Goal: Transaction & Acquisition: Obtain resource

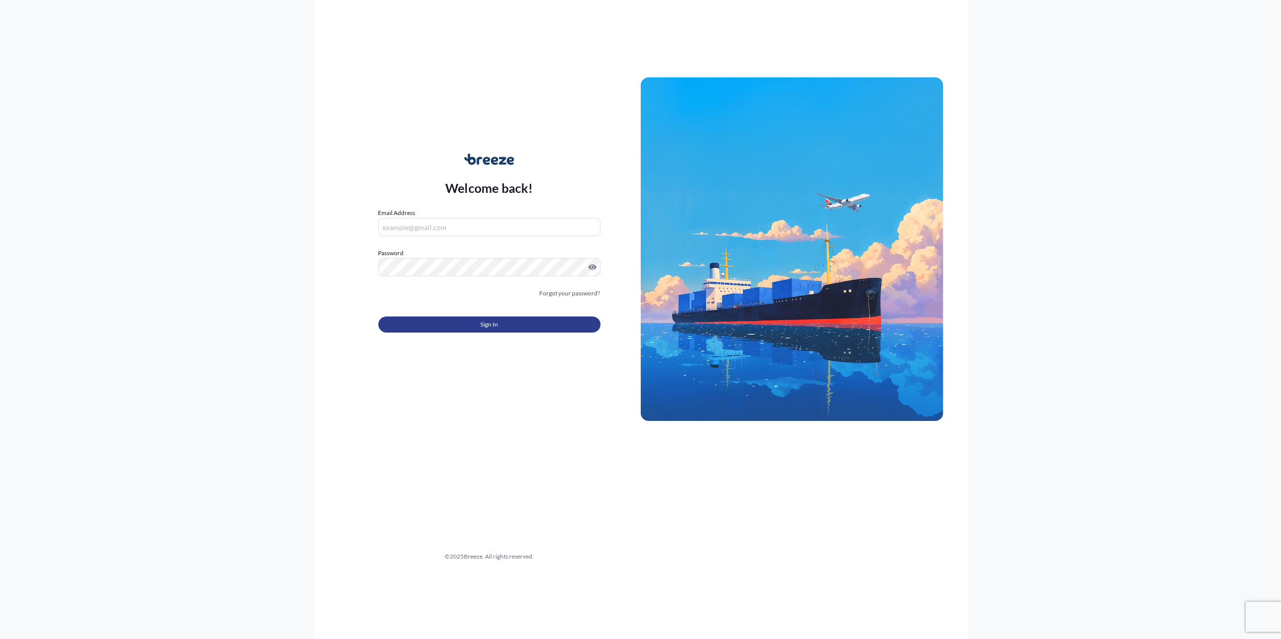
type input "[PERSON_NAME][EMAIL_ADDRESS][PERSON_NAME][DOMAIN_NAME]"
click at [520, 323] on button "Sign In" at bounding box center [489, 325] width 222 height 16
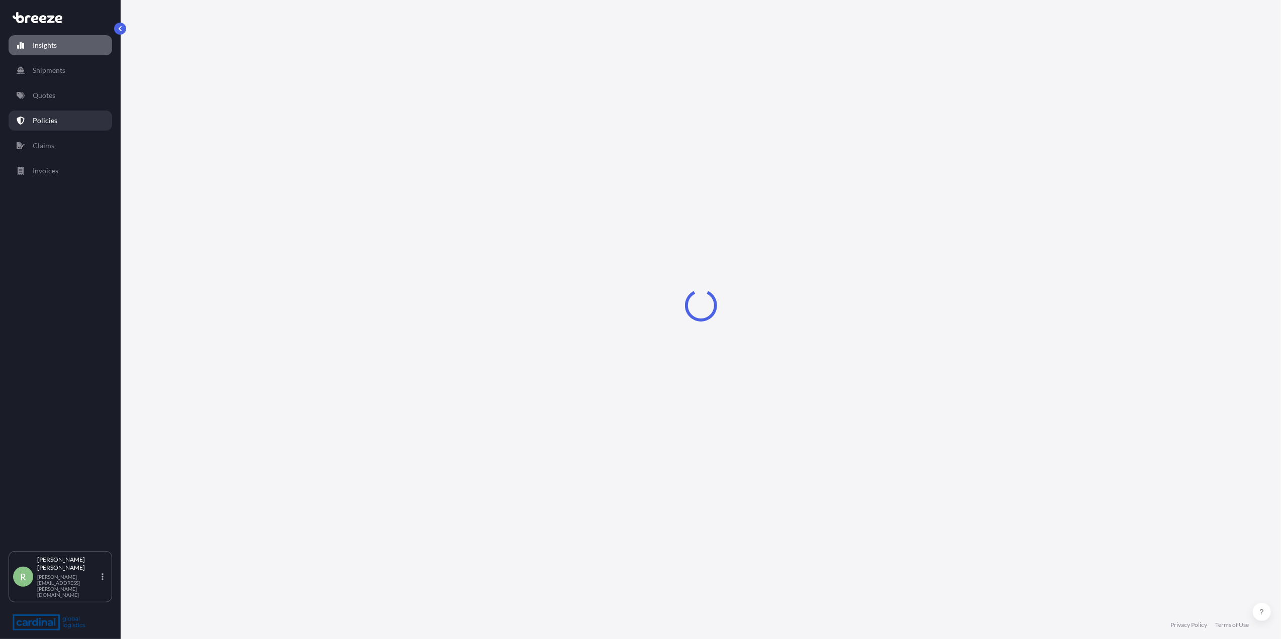
select select "2025"
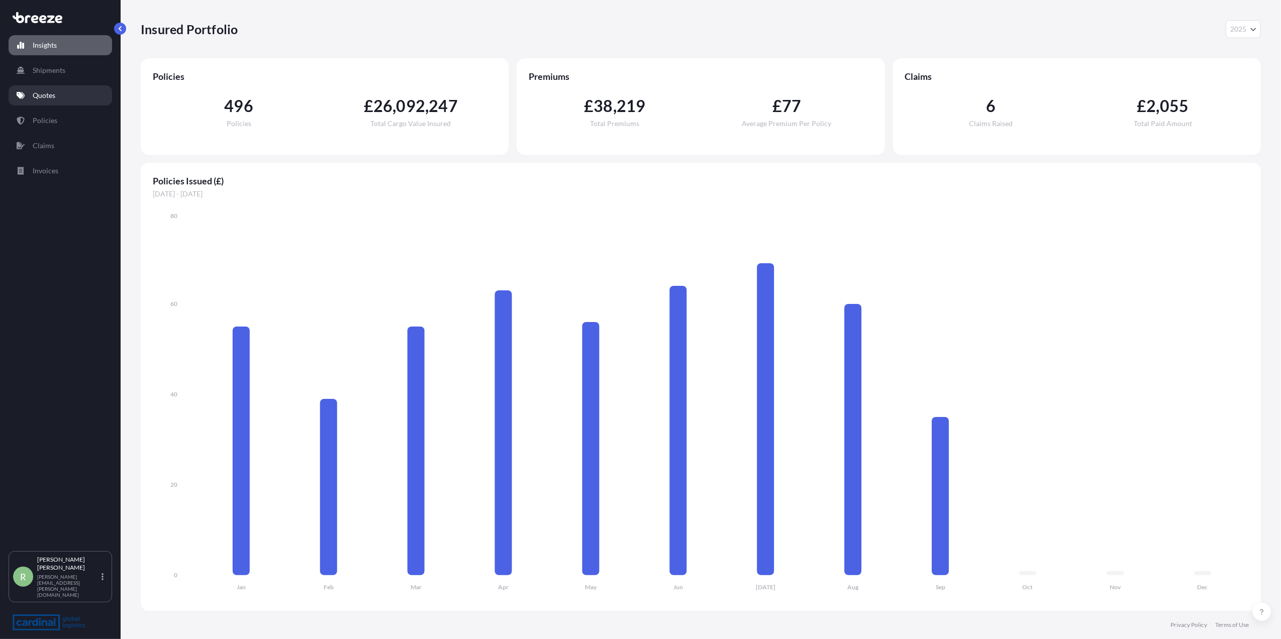
click at [36, 103] on link "Quotes" at bounding box center [61, 95] width 104 height 20
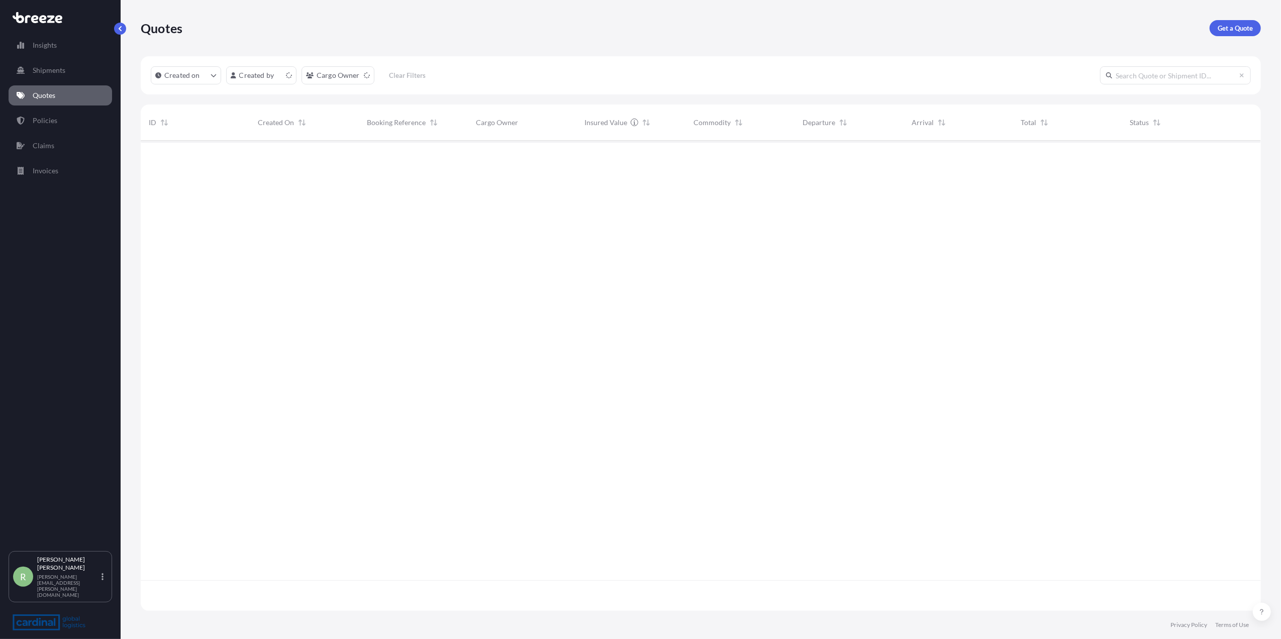
scroll to position [465, 1110]
click at [1239, 22] on link "Get a Quote" at bounding box center [1235, 28] width 51 height 16
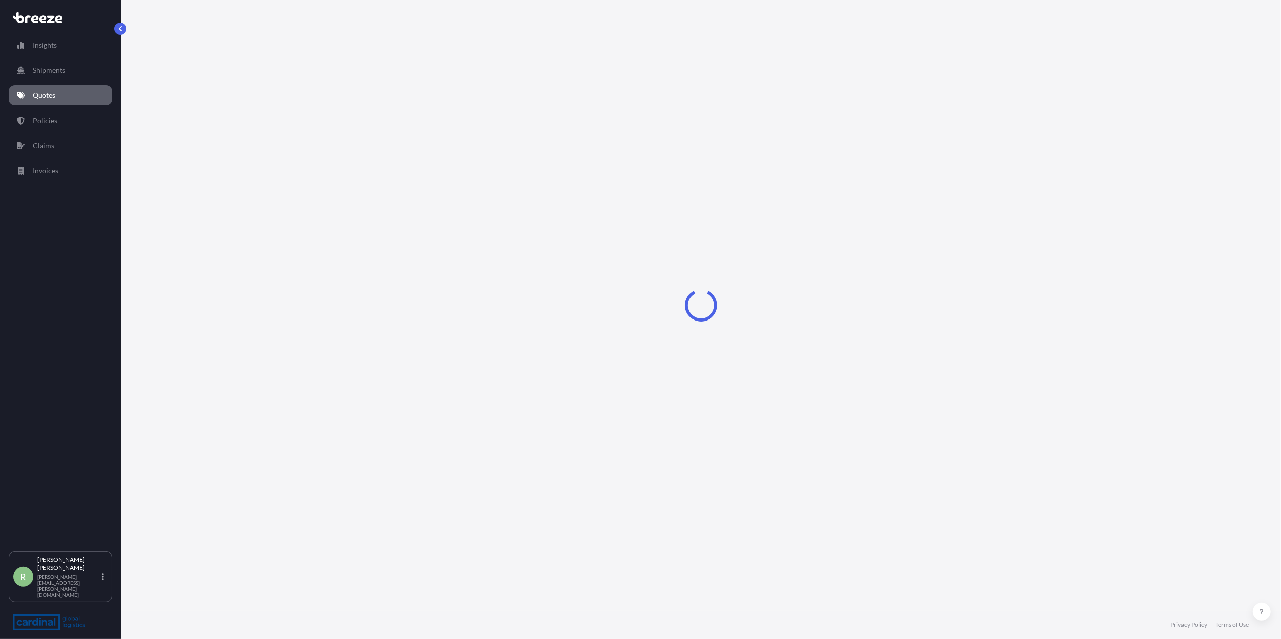
select select "Sea"
select select "1"
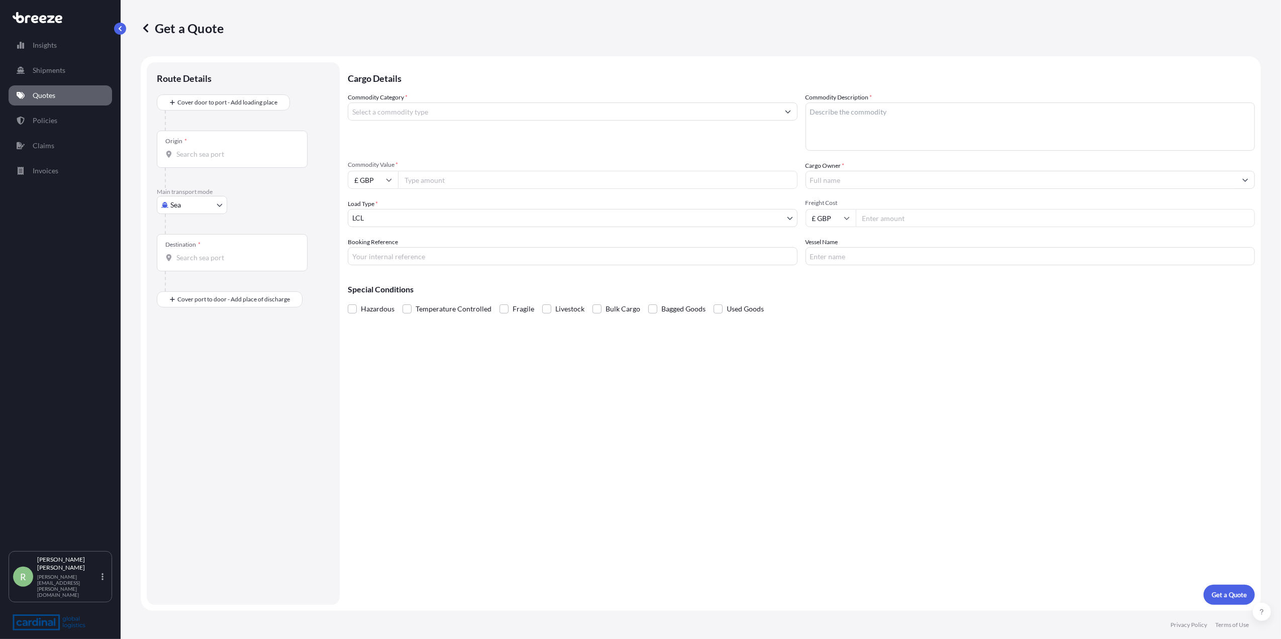
click at [200, 205] on body "Insights Shipments Quotes Policies Claims Invoices R [PERSON_NAME] Stuart [EMAI…" at bounding box center [640, 319] width 1281 height 639
click at [198, 244] on div "Air" at bounding box center [192, 249] width 62 height 18
select select "Air"
click at [242, 162] on input "Origin *" at bounding box center [235, 158] width 119 height 10
type input "c"
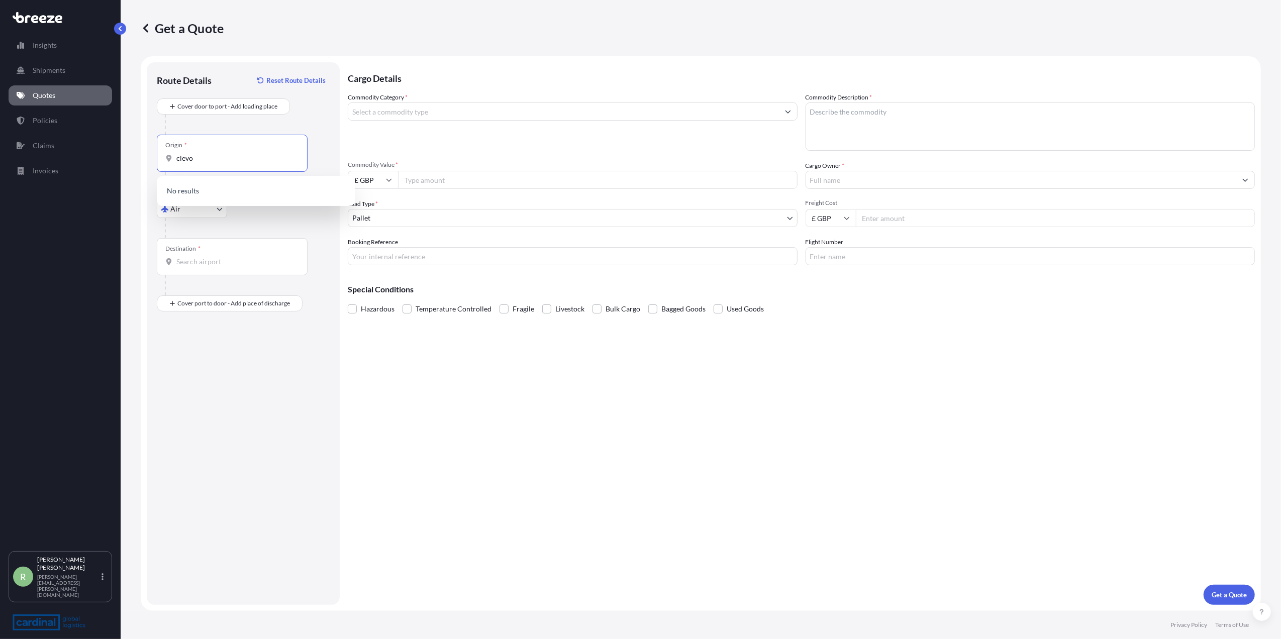
drag, startPoint x: 214, startPoint y: 158, endPoint x: 171, endPoint y: 163, distance: 42.5
click at [171, 163] on div "clevo" at bounding box center [232, 158] width 134 height 10
click at [190, 162] on input "clevo" at bounding box center [235, 158] width 119 height 10
drag, startPoint x: 195, startPoint y: 157, endPoint x: 167, endPoint y: 165, distance: 29.4
click at [167, 165] on div "Origin * clevo" at bounding box center [232, 153] width 151 height 37
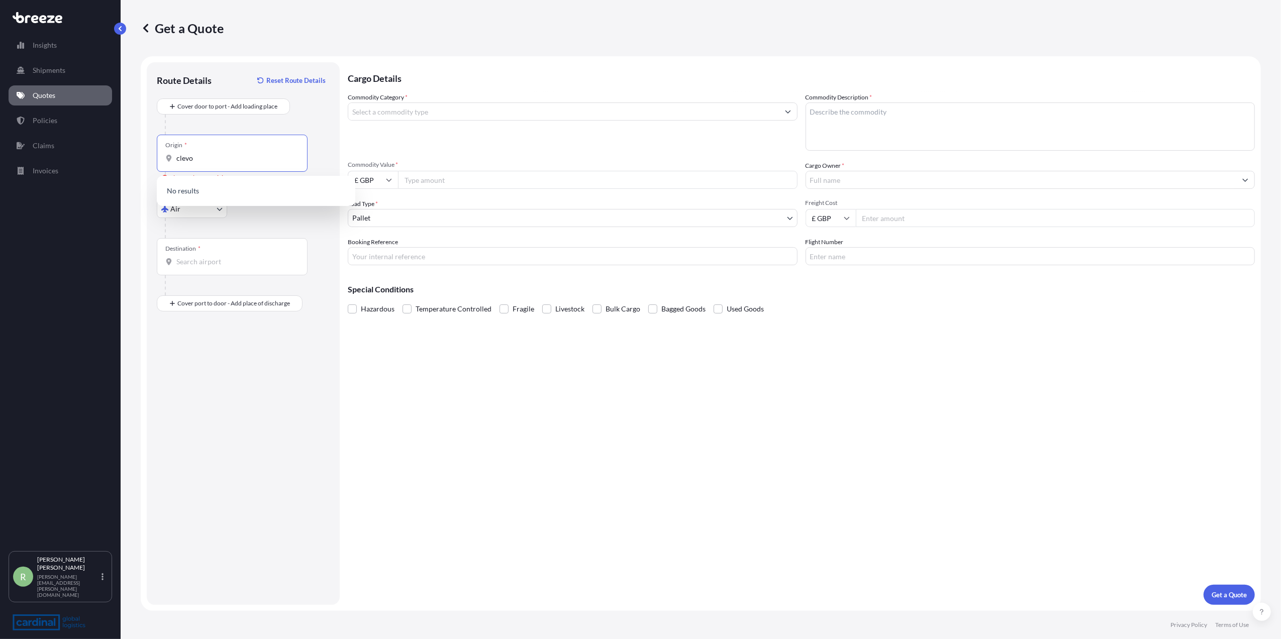
type input "r"
type input "[GEOGRAPHIC_DATA]"
drag, startPoint x: 204, startPoint y: 159, endPoint x: 171, endPoint y: 159, distance: 32.2
click at [171, 159] on div "[GEOGRAPHIC_DATA]" at bounding box center [232, 158] width 134 height 10
type input "new tapi"
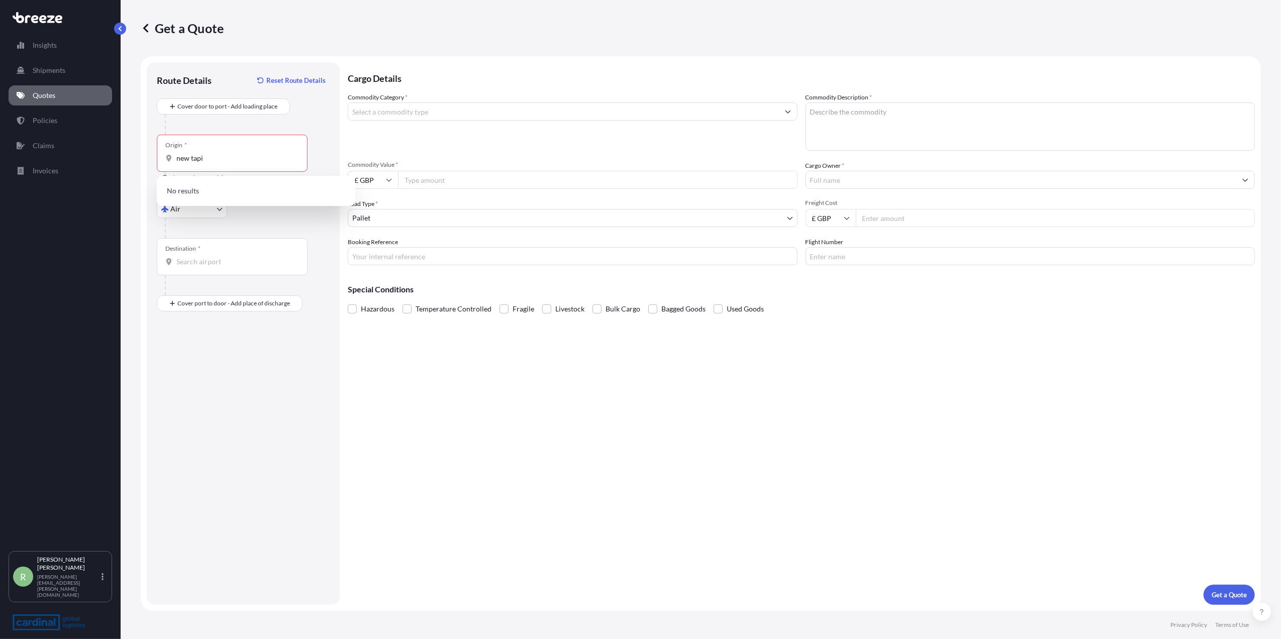
click at [205, 392] on div "Route Details Reset Route Details Cover door to port - Add loading place Place …" at bounding box center [243, 333] width 173 height 523
click at [212, 271] on div "Destination *" at bounding box center [232, 256] width 151 height 37
click at [212, 267] on input "Destination *" at bounding box center [235, 262] width 119 height 10
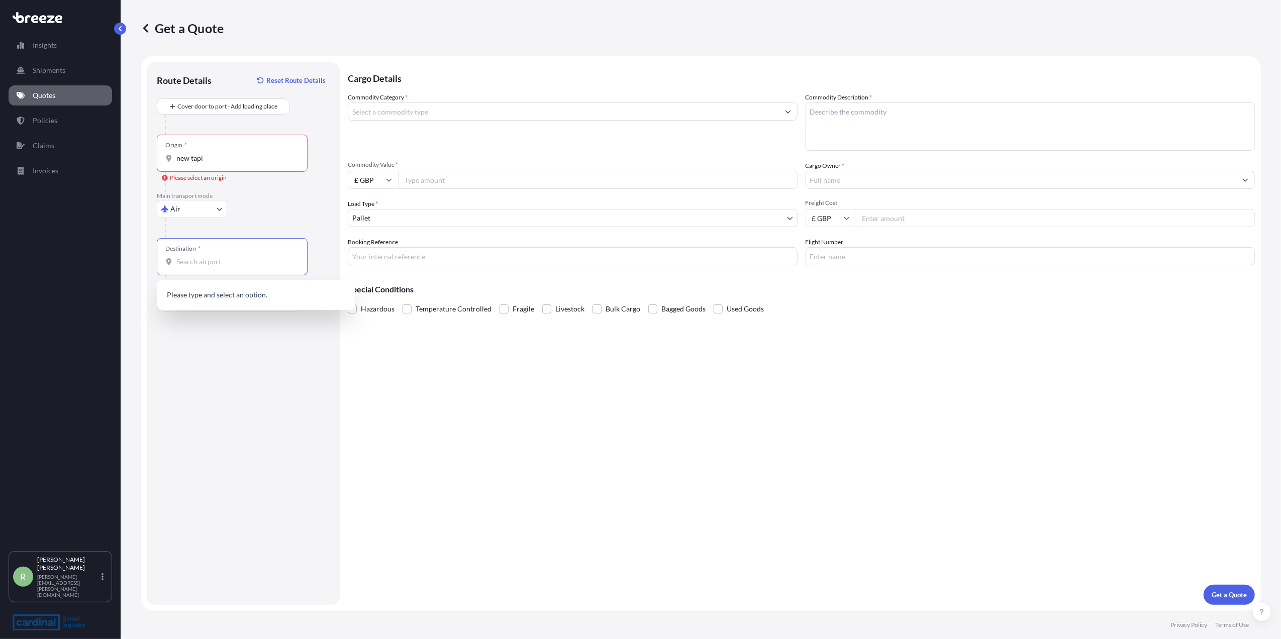
click at [213, 159] on input "new tapi" at bounding box center [235, 158] width 119 height 10
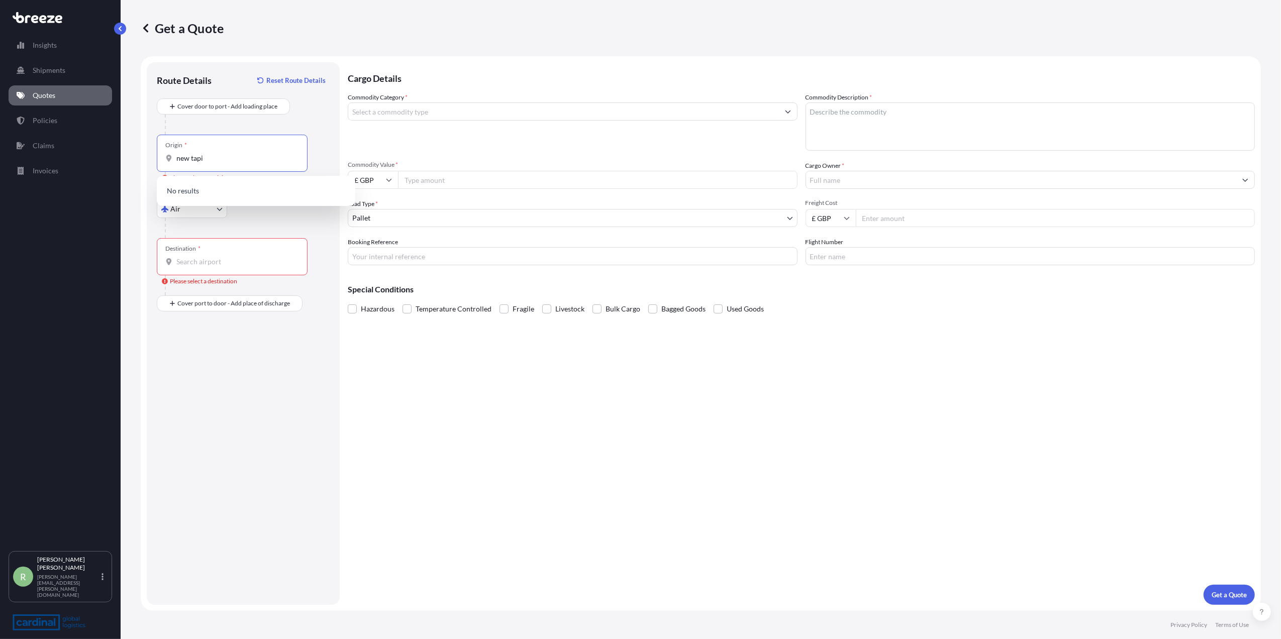
click at [193, 254] on div "Destination *" at bounding box center [232, 256] width 151 height 37
click at [193, 257] on input "Destination * Please select a destination" at bounding box center [235, 262] width 119 height 10
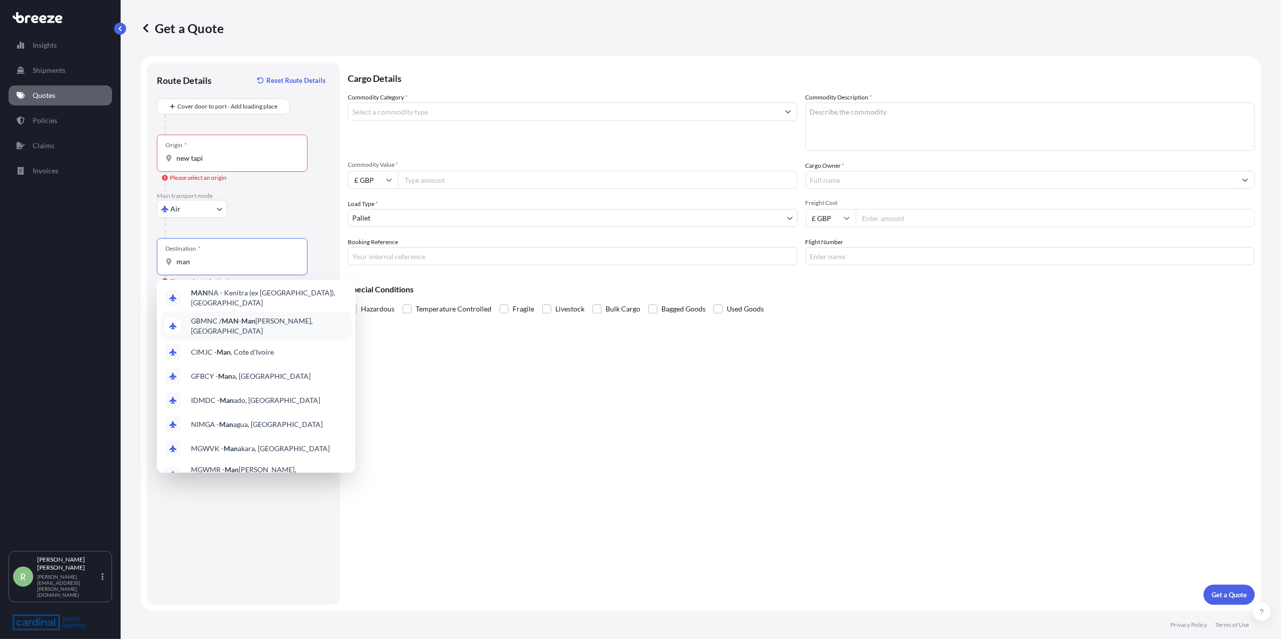
click at [204, 318] on span "GBMNC / MAN - Man [PERSON_NAME], [GEOGRAPHIC_DATA]" at bounding box center [269, 326] width 156 height 20
type input "GBMNC / MAN - [GEOGRAPHIC_DATA], [GEOGRAPHIC_DATA]"
click at [211, 153] on input "new tapi" at bounding box center [235, 158] width 119 height 10
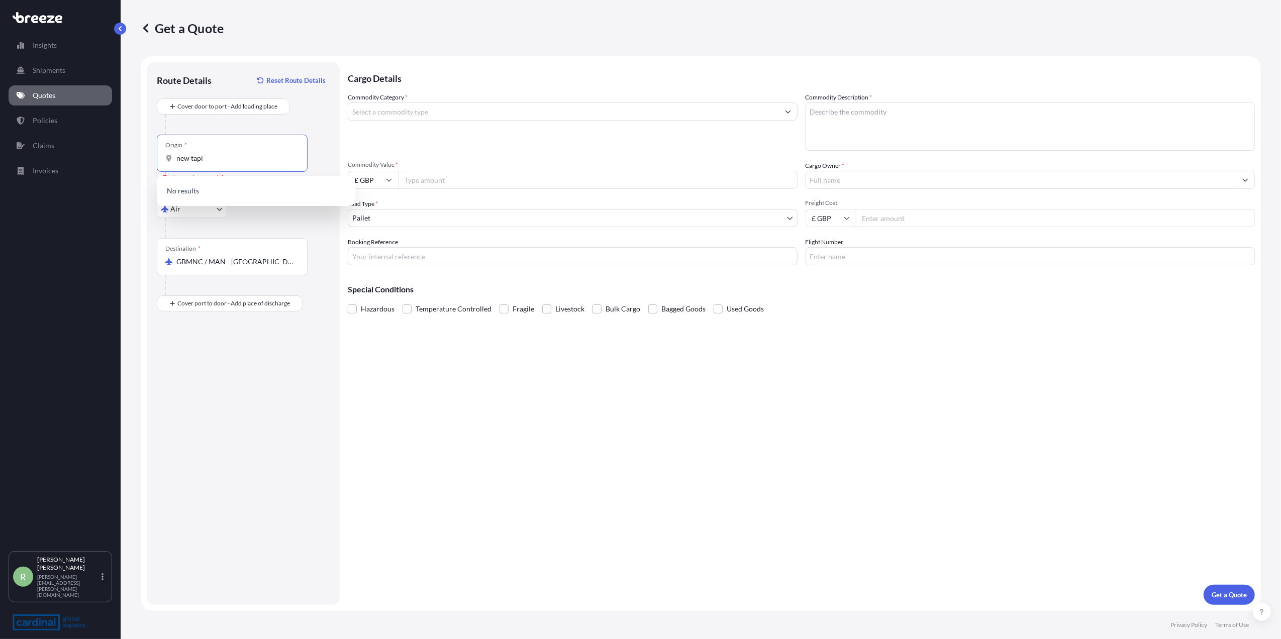
drag, startPoint x: 208, startPoint y: 159, endPoint x: 156, endPoint y: 159, distance: 51.8
click at [157, 159] on div "Origin * new tapi" at bounding box center [232, 153] width 151 height 37
type input "TWTPE - [GEOGRAPHIC_DATA], [GEOGRAPHIC_DATA]"
click at [447, 117] on input "Commodity Category *" at bounding box center [563, 112] width 431 height 18
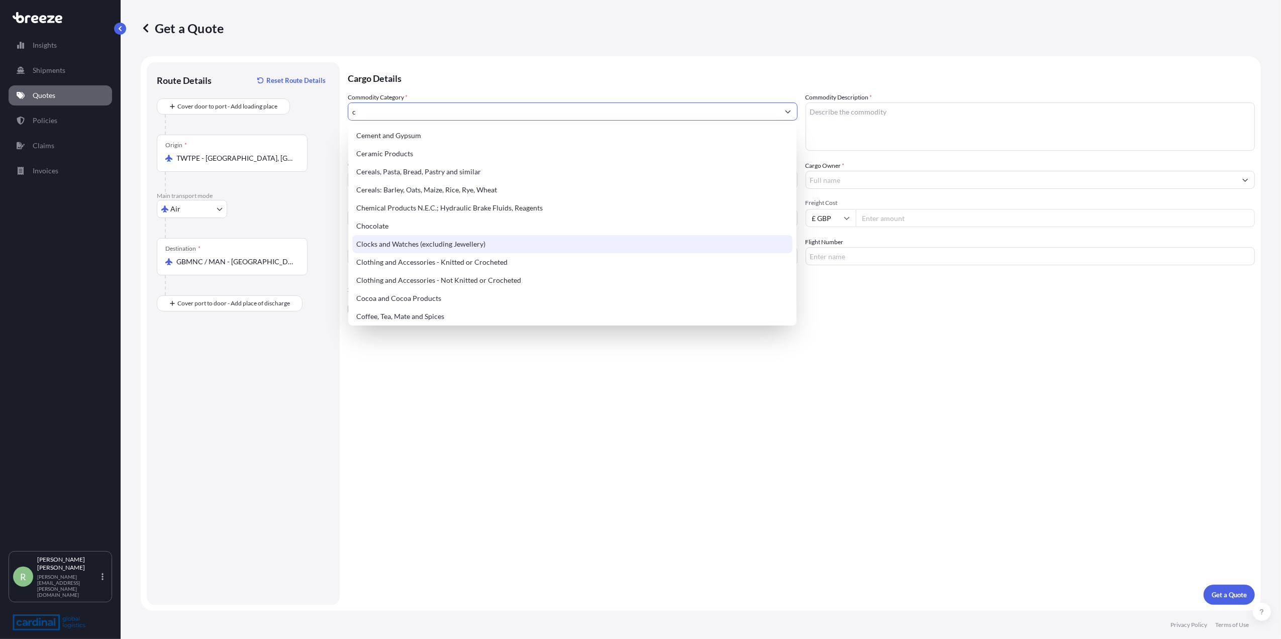
scroll to position [335, 0]
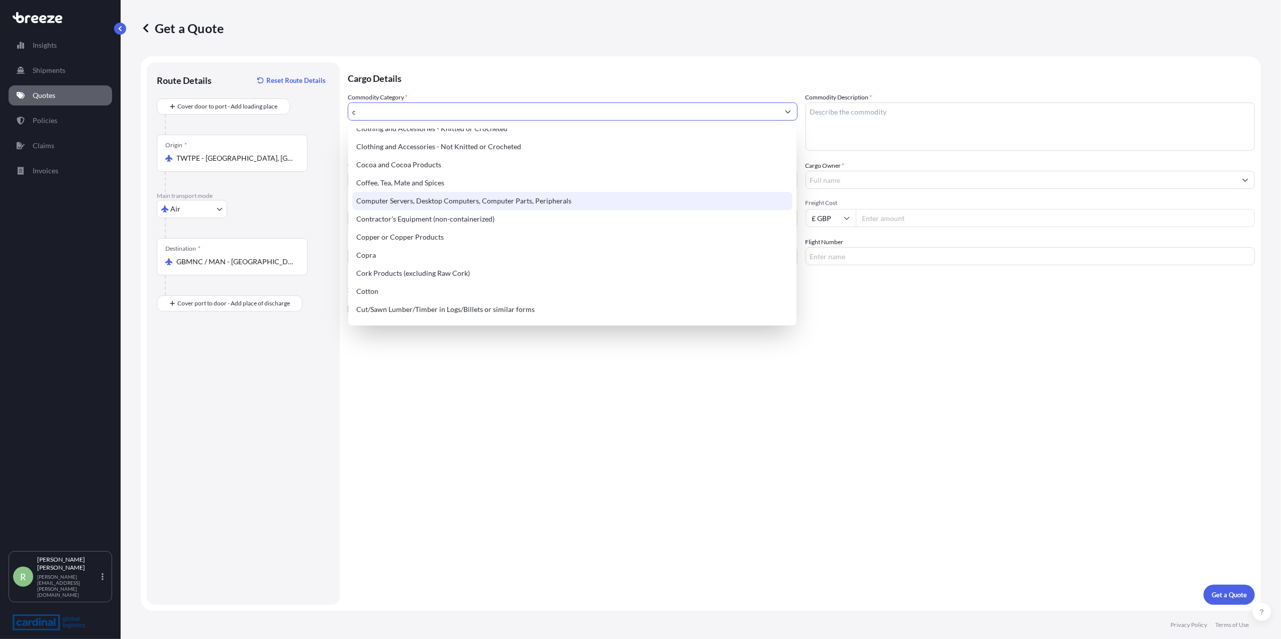
click at [447, 208] on div "Computer Servers, Desktop Computers, Computer Parts, Peripherals" at bounding box center [572, 201] width 440 height 18
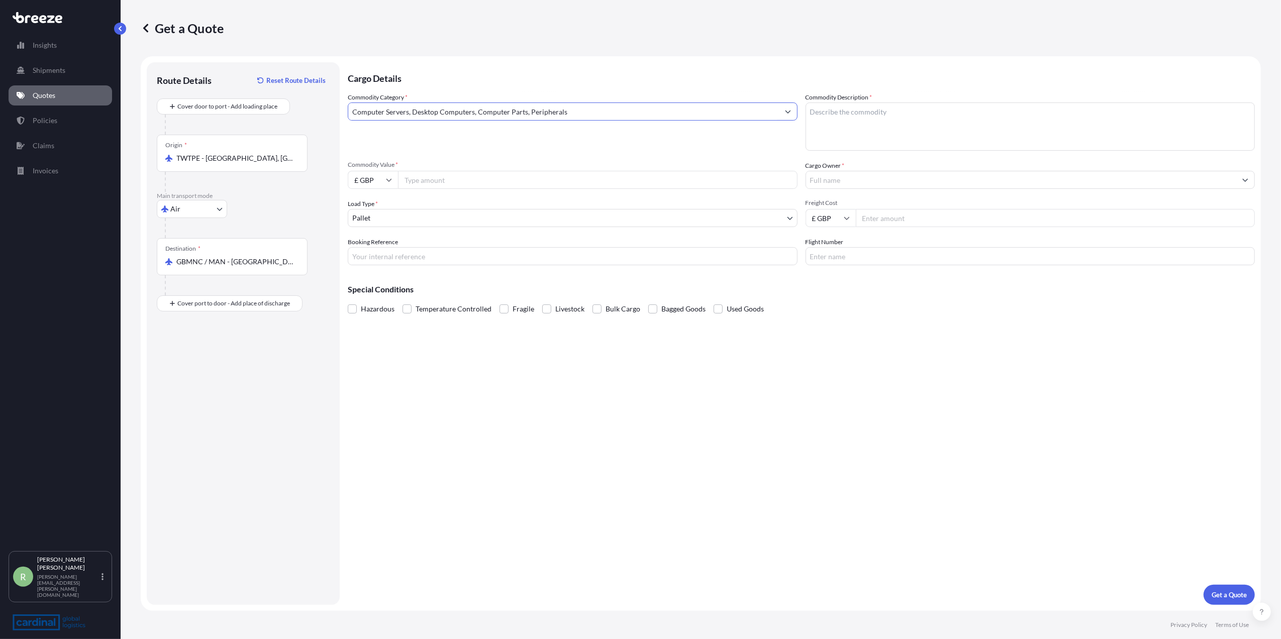
type input "Computer Servers, Desktop Computers, Computer Parts, Peripherals"
click at [839, 127] on textarea "Commodity Description *" at bounding box center [1031, 127] width 450 height 48
type textarea "b"
type textarea "notebook computer"
click at [841, 179] on input "Cargo Owner *" at bounding box center [1021, 180] width 431 height 18
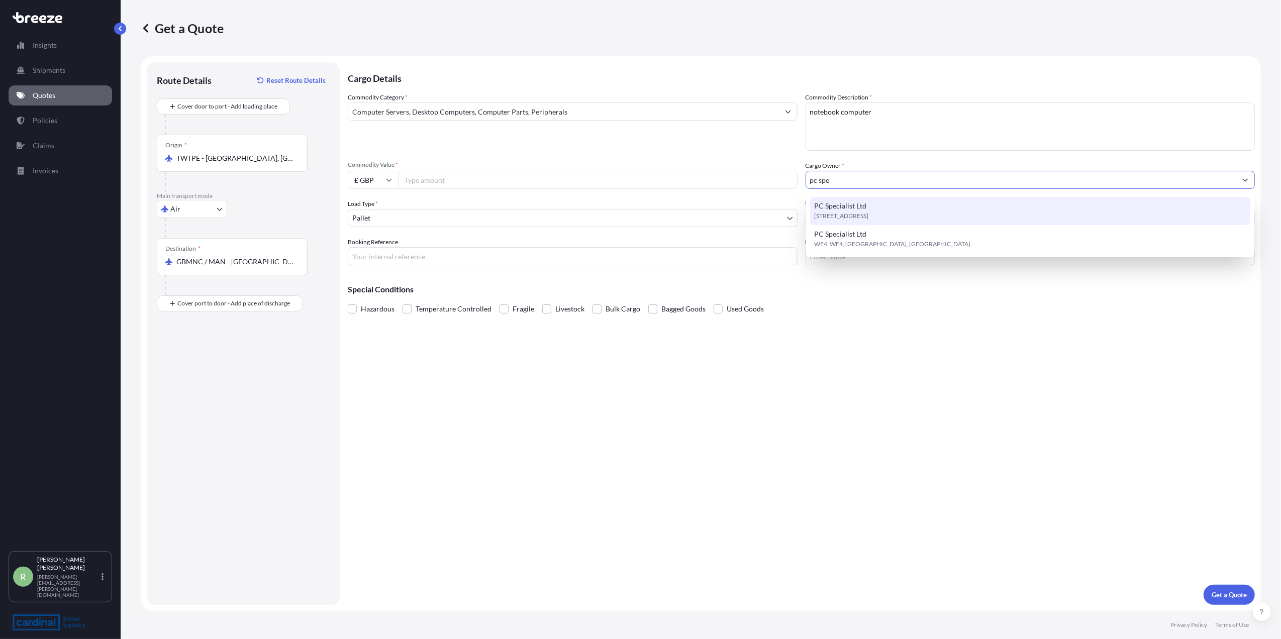
click at [847, 203] on span "PC Specialist Ltd" at bounding box center [840, 206] width 52 height 10
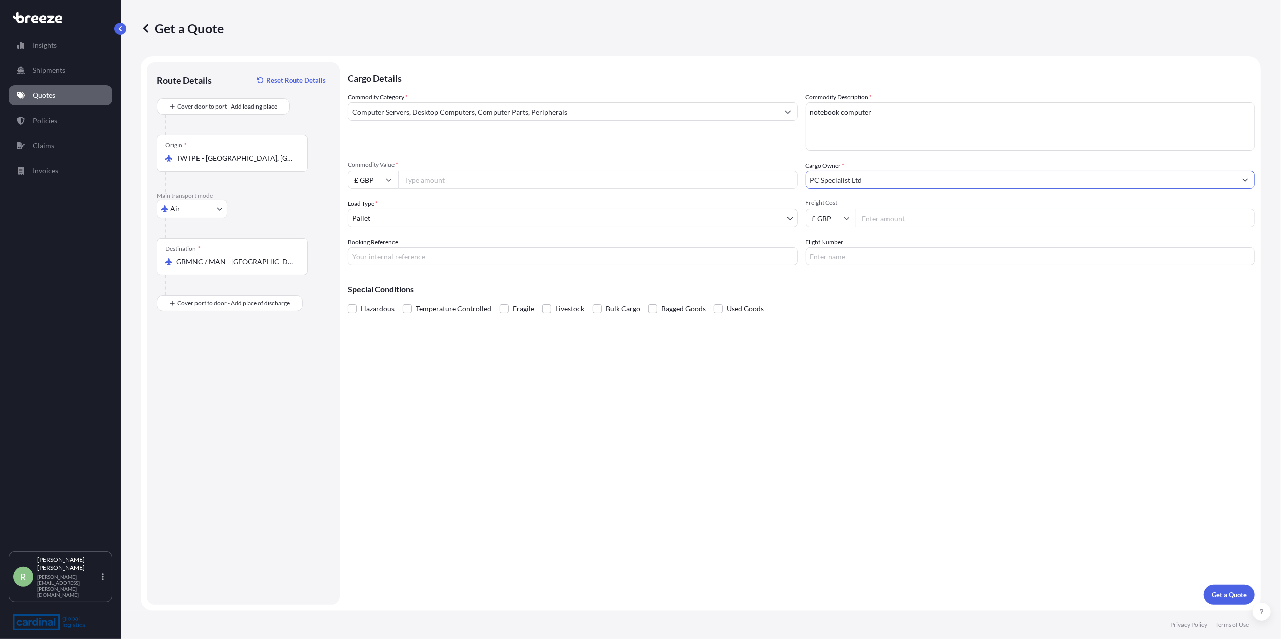
type input "PC Specialist Ltd"
click at [411, 216] on body "Insights Shipments Quotes Policies Claims Invoices R [PERSON_NAME] Stuart [EMAI…" at bounding box center [640, 319] width 1281 height 639
click at [438, 179] on input "Commodity Value *" at bounding box center [598, 180] width 400 height 18
type input "124230"
click at [1237, 593] on p "Get a Quote" at bounding box center [1229, 595] width 35 height 10
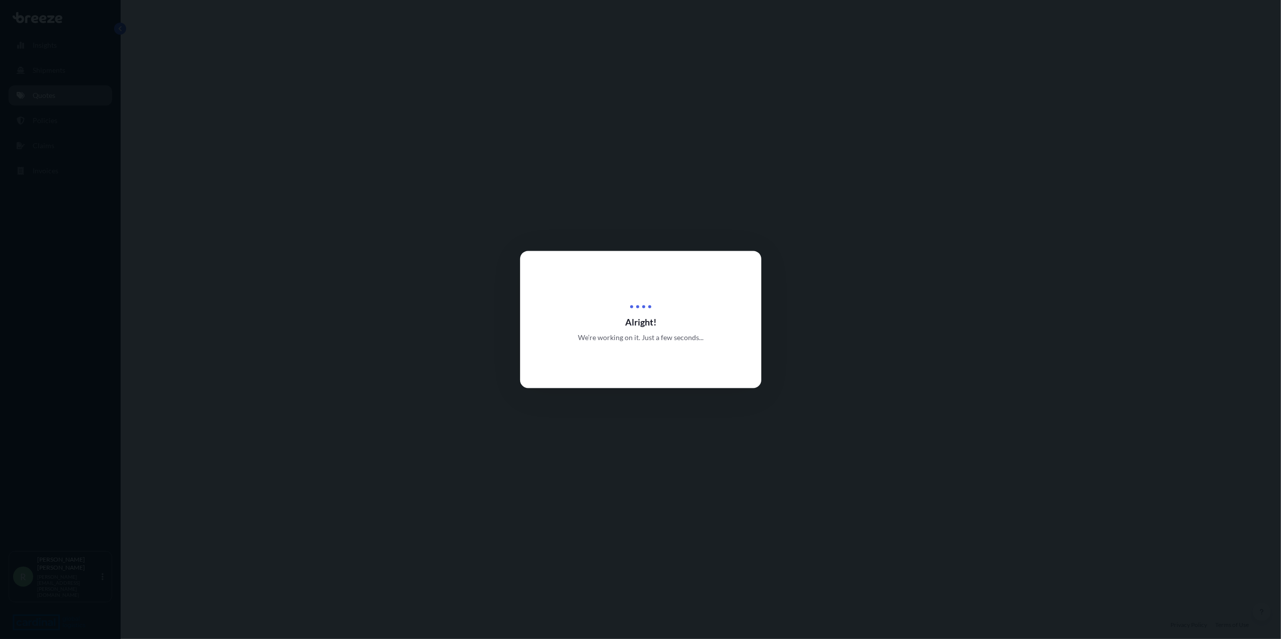
select select "Air"
select select "1"
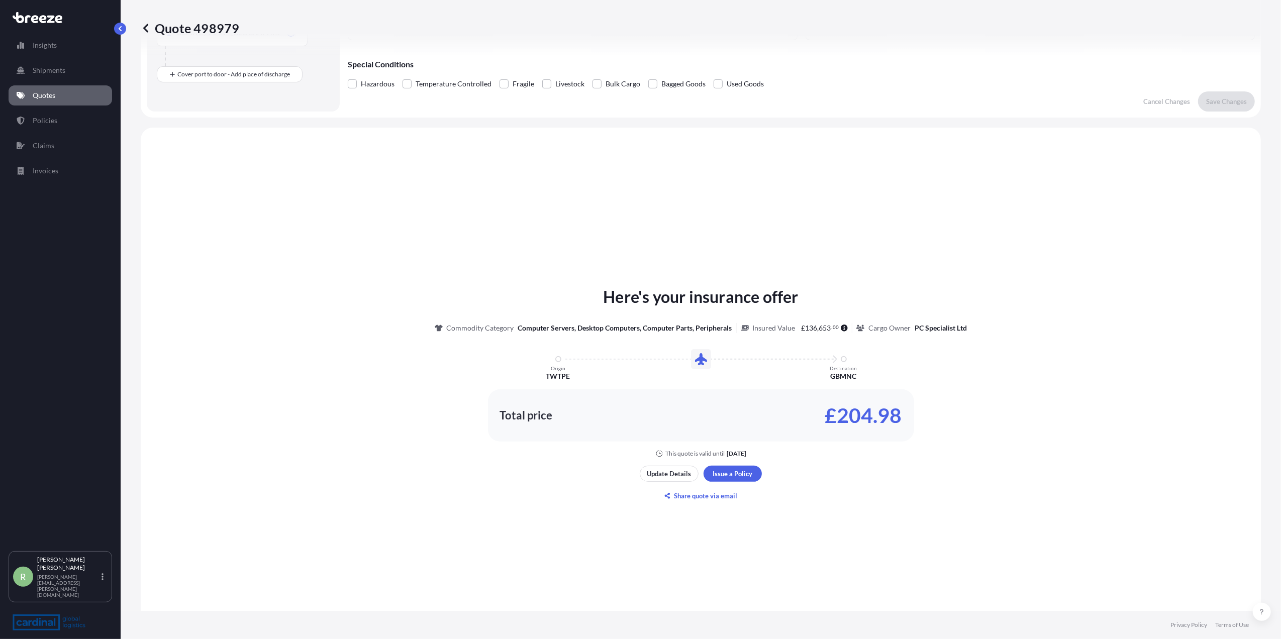
scroll to position [286, 0]
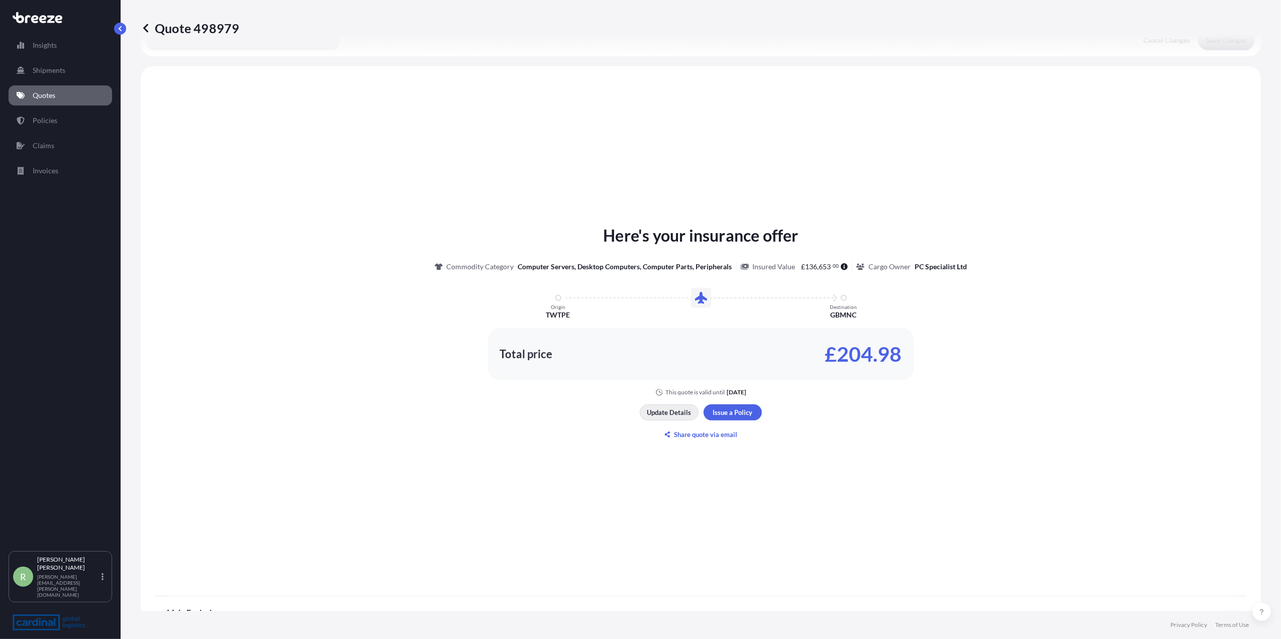
click at [655, 413] on p "Update Details" at bounding box center [669, 413] width 44 height 10
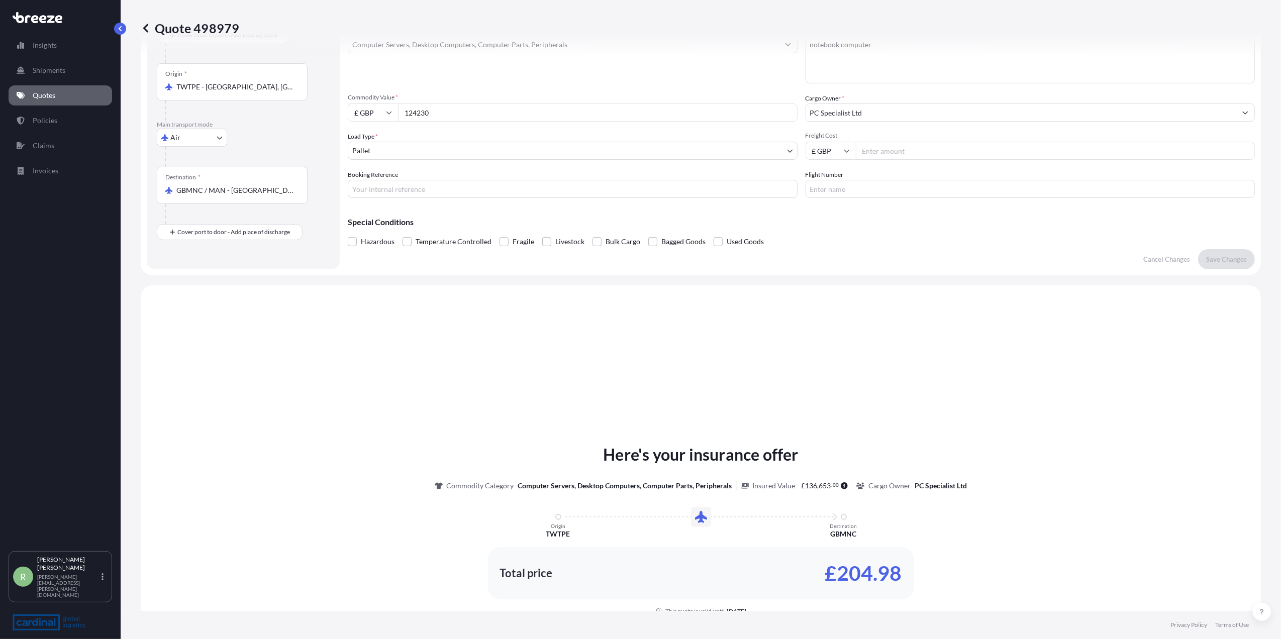
scroll to position [16, 0]
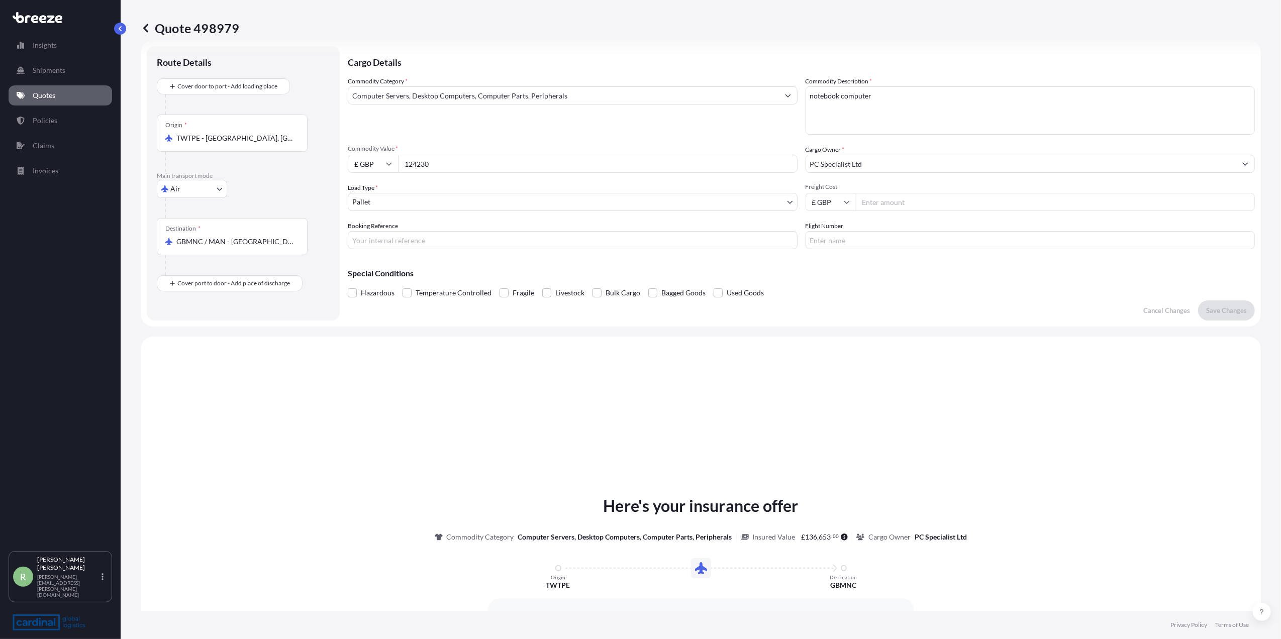
click at [366, 165] on input "£ GBP" at bounding box center [373, 164] width 50 height 18
click at [366, 192] on div "€ EUR" at bounding box center [373, 191] width 42 height 19
type input "€ EUR"
click at [1221, 310] on p "Save Changes" at bounding box center [1226, 311] width 41 height 10
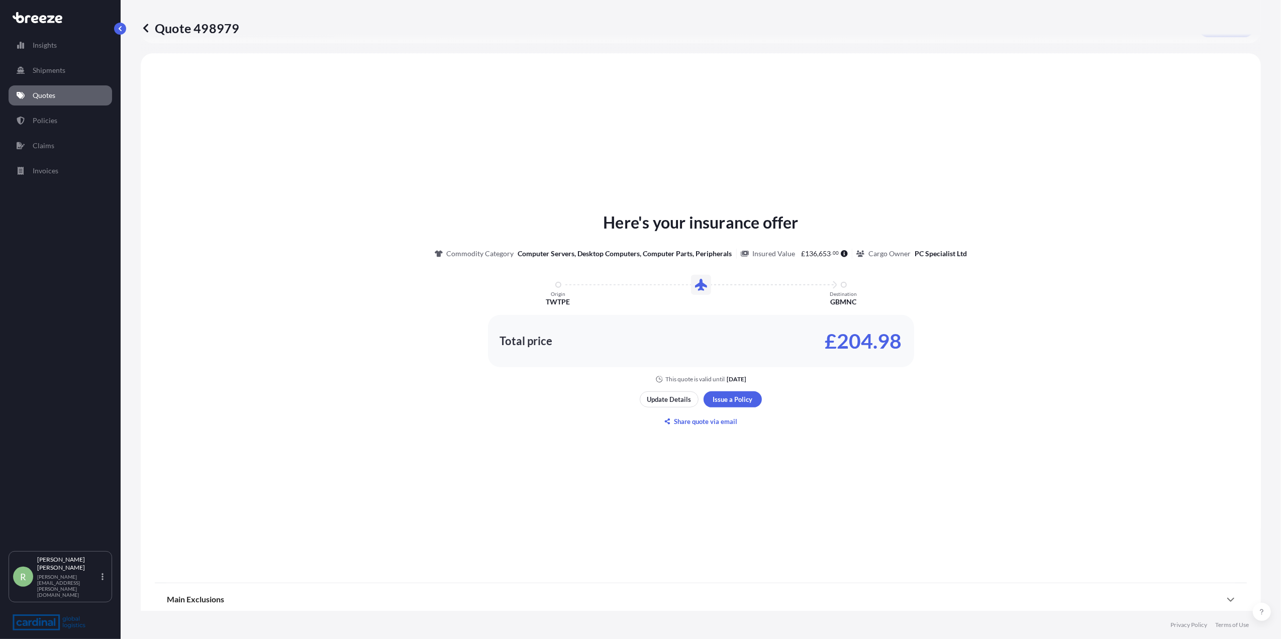
scroll to position [303, 0]
select select "Air"
select select "1"
